Goal: Task Accomplishment & Management: Use online tool/utility

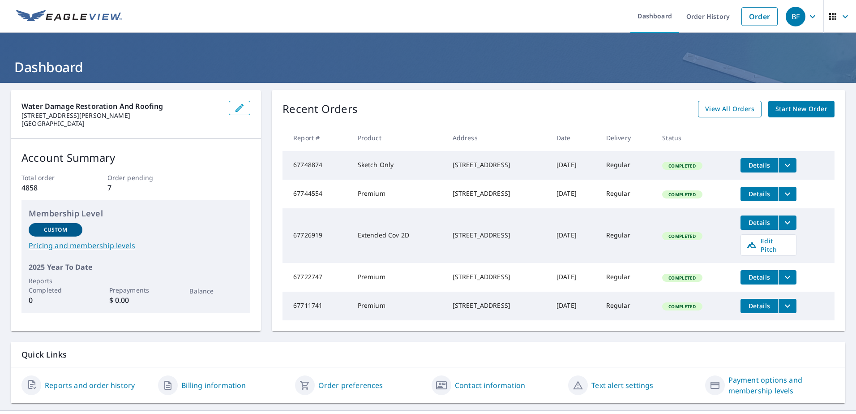
click at [710, 109] on span "View All Orders" at bounding box center [729, 108] width 49 height 11
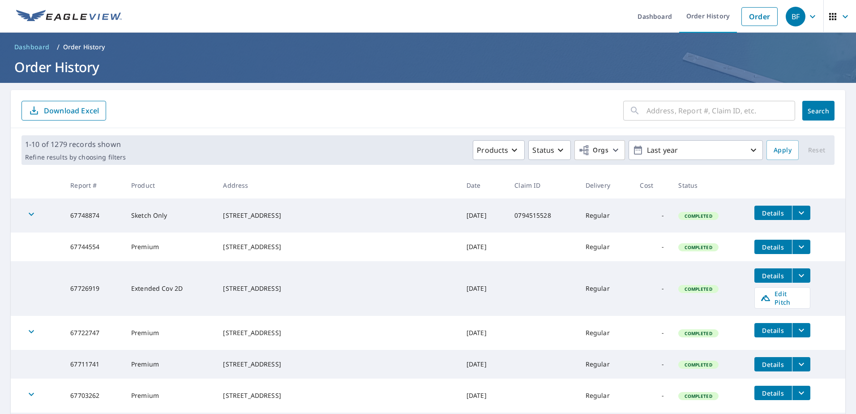
click at [650, 108] on input "text" at bounding box center [720, 110] width 149 height 25
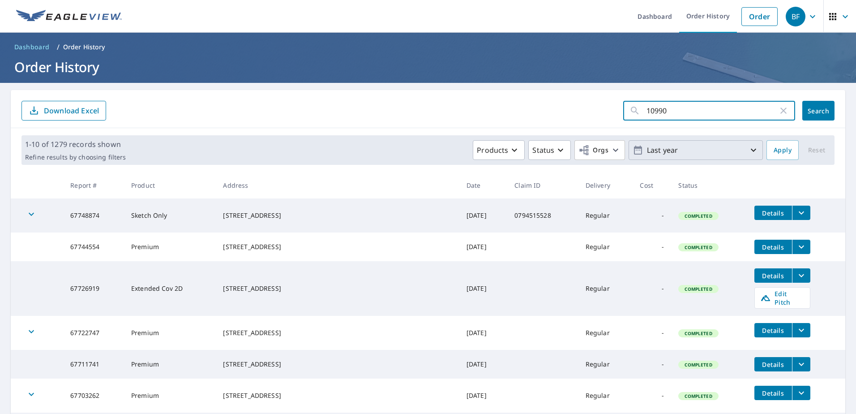
type input "10990"
click button "Search" at bounding box center [818, 111] width 32 height 20
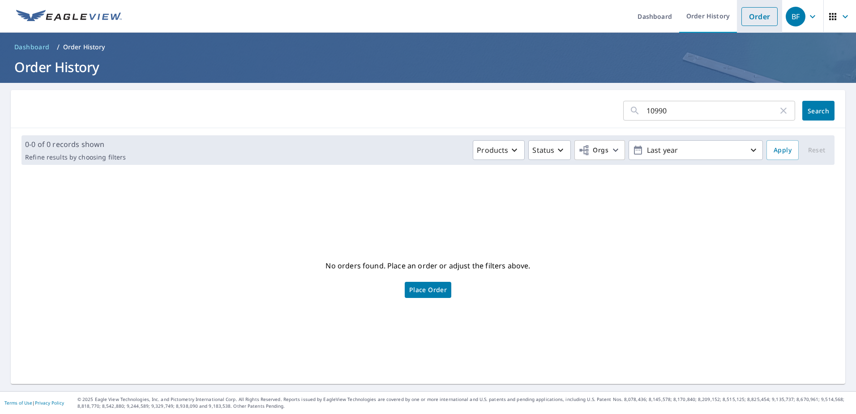
click at [757, 18] on link "Order" at bounding box center [759, 16] width 36 height 19
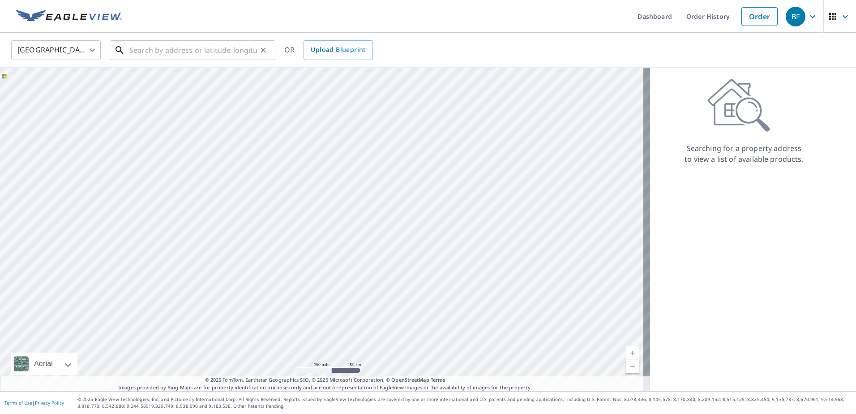
click at [143, 54] on input "text" at bounding box center [193, 50] width 128 height 25
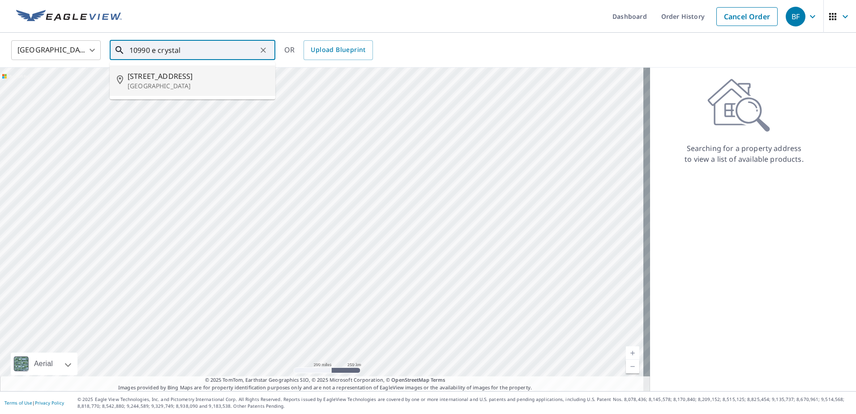
click at [149, 83] on p "[GEOGRAPHIC_DATA]" at bounding box center [198, 85] width 141 height 9
type input "[STREET_ADDRESS]"
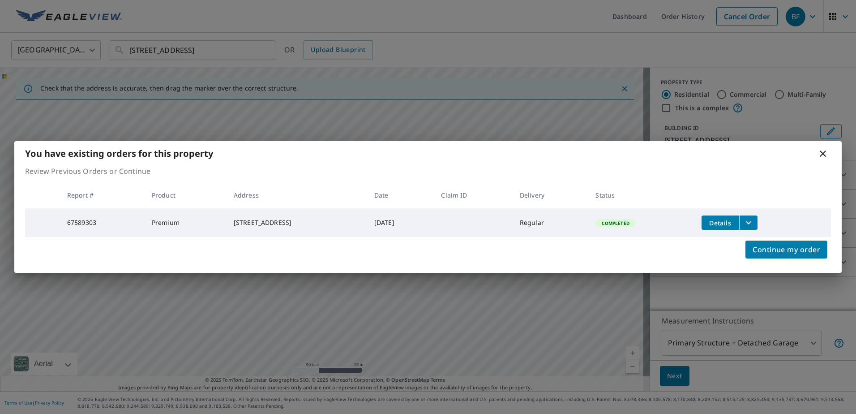
click at [754, 222] on icon "filesDropdownBtn-67589303" at bounding box center [748, 222] width 11 height 11
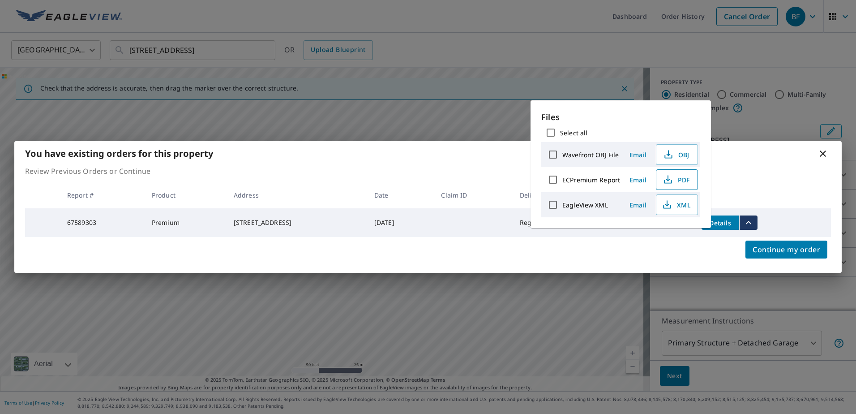
click at [670, 182] on icon "button" at bounding box center [668, 179] width 11 height 11
drag, startPoint x: 586, startPoint y: 341, endPoint x: 575, endPoint y: 337, distance: 11.5
click at [583, 340] on div "You have existing orders for this property Review Previous Orders or Continue R…" at bounding box center [428, 207] width 856 height 414
